Goal: Task Accomplishment & Management: Use online tool/utility

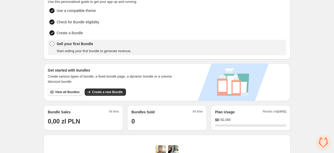
scroll to position [52, 0]
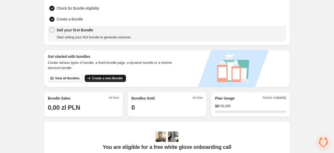
click at [113, 80] on button "Create a new Bundle" at bounding box center [105, 78] width 41 height 7
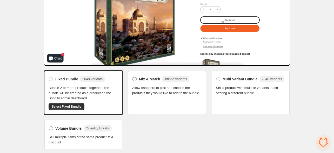
click at [144, 80] on span "Mix & Match" at bounding box center [149, 79] width 21 height 5
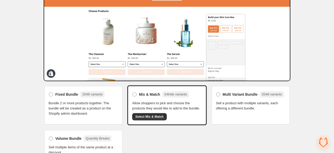
scroll to position [75, 0]
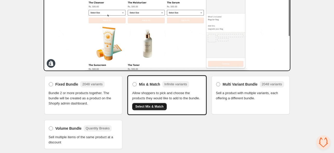
click at [154, 109] on button "Select Mix & Match" at bounding box center [149, 106] width 35 height 7
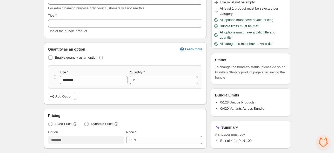
scroll to position [52, 0]
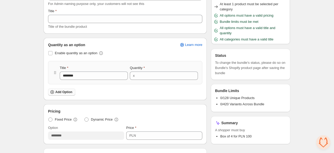
click at [65, 92] on span "Add Option" at bounding box center [63, 92] width 17 height 4
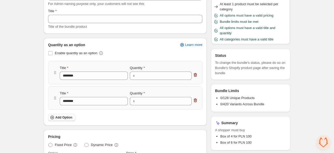
click at [66, 115] on button "Add Option" at bounding box center [61, 117] width 27 height 7
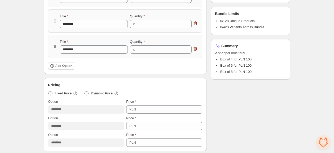
scroll to position [156, 0]
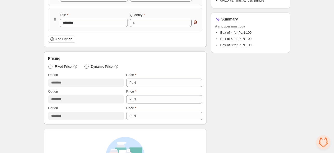
click at [89, 66] on label "Dynamic Price" at bounding box center [101, 66] width 35 height 7
click at [66, 67] on span "Fixed Price" at bounding box center [63, 66] width 17 height 5
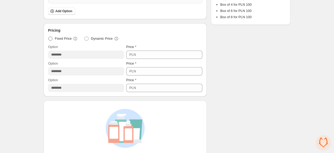
scroll to position [286, 0]
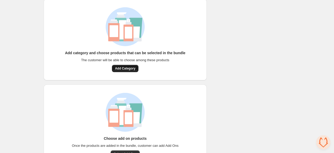
click at [128, 70] on span "Add Category" at bounding box center [125, 69] width 21 height 4
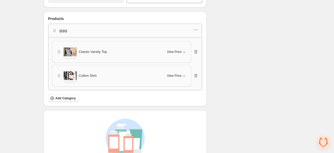
scroll to position [273, 0]
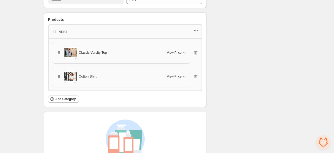
click at [198, 32] on icon "button" at bounding box center [195, 30] width 5 height 5
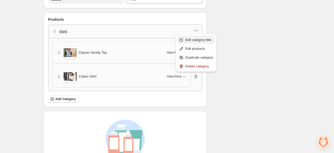
click at [199, 38] on span "Edit category title" at bounding box center [200, 39] width 28 height 5
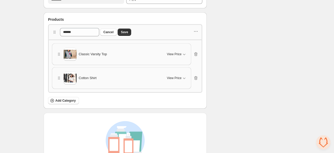
click at [195, 28] on div "****** Cancel Save" at bounding box center [125, 32] width 147 height 8
click at [128, 30] on span "Save" at bounding box center [124, 32] width 7 height 4
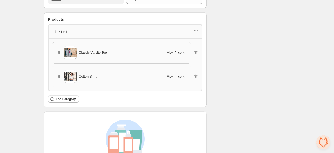
click at [202, 31] on div "gjgjgj" at bounding box center [125, 31] width 154 height 14
click at [199, 30] on icon "button" at bounding box center [195, 30] width 5 height 5
click at [198, 47] on span "Edit products" at bounding box center [200, 48] width 28 height 5
click at [197, 31] on icon "button" at bounding box center [195, 30] width 5 height 5
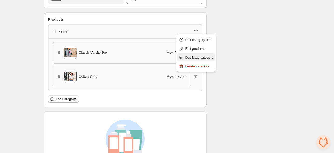
click at [195, 57] on span "Duplicate category" at bounding box center [200, 57] width 28 height 5
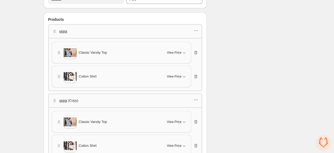
click at [194, 95] on div "gjgjgj (Copy)" at bounding box center [125, 101] width 154 height 14
click at [196, 98] on icon "button" at bounding box center [195, 100] width 5 height 5
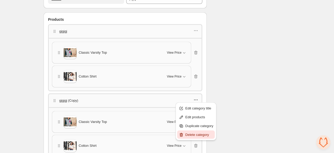
click at [193, 137] on span "Delete category" at bounding box center [200, 135] width 28 height 5
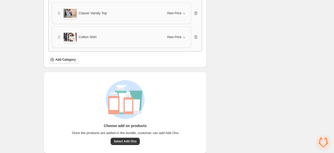
scroll to position [315, 0]
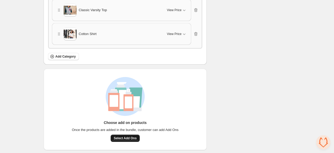
click at [127, 139] on span "Select Add Ons" at bounding box center [125, 139] width 23 height 4
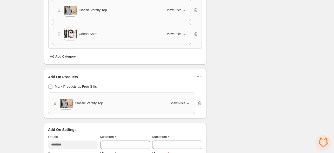
click at [185, 105] on button "View Price" at bounding box center [181, 103] width 26 height 8
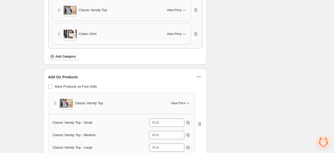
click at [185, 105] on button "View Price" at bounding box center [181, 103] width 26 height 8
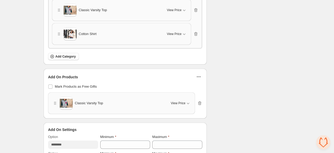
click at [197, 78] on button "button" at bounding box center [198, 76] width 7 height 7
click at [197, 85] on span "Edit Products" at bounding box center [202, 86] width 20 height 5
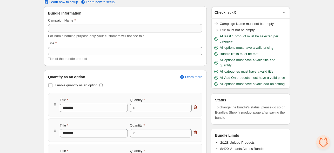
scroll to position [13, 0]
